Goal: Information Seeking & Learning: Learn about a topic

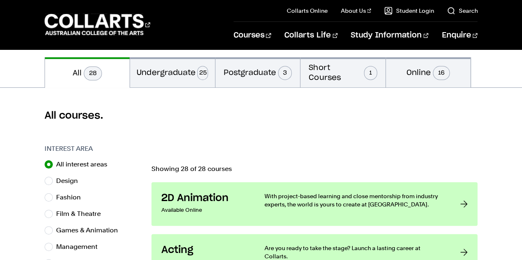
scroll to position [174, 0]
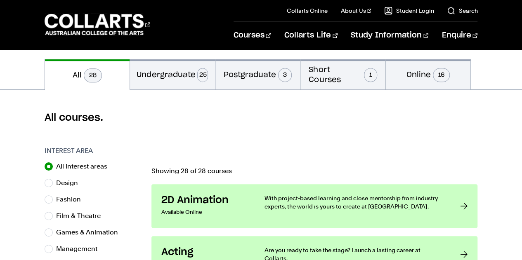
click at [181, 80] on button "Undergraduate 25" at bounding box center [172, 74] width 85 height 30
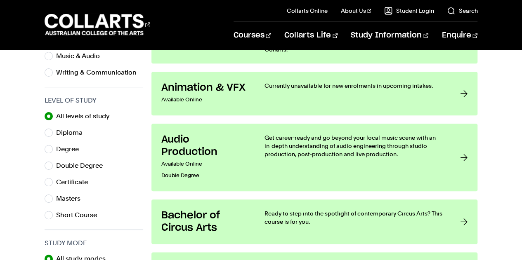
scroll to position [386, 0]
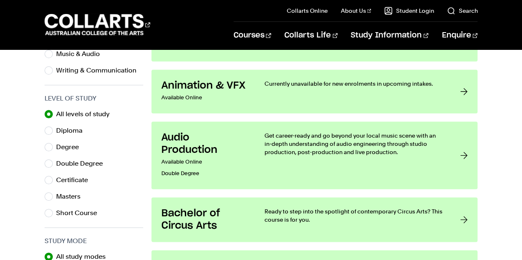
click at [192, 136] on h3 "Audio Production" at bounding box center [204, 144] width 87 height 25
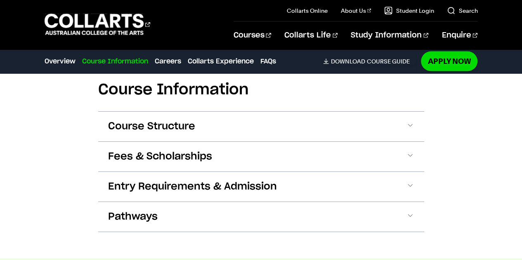
scroll to position [895, 0]
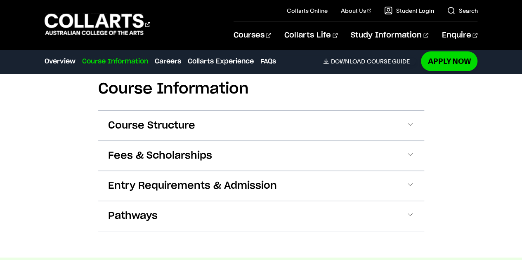
click at [346, 173] on button "Entry Requirements & Admission" at bounding box center [261, 186] width 326 height 30
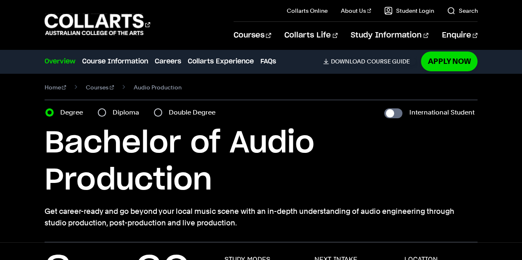
scroll to position [0, 0]
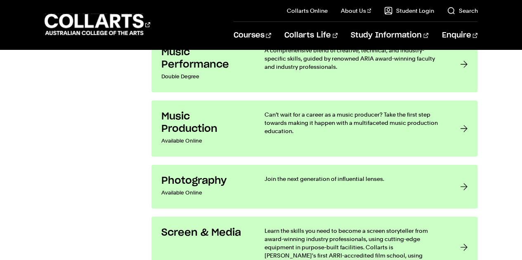
scroll to position [1483, 0]
